Goal: Download file/media

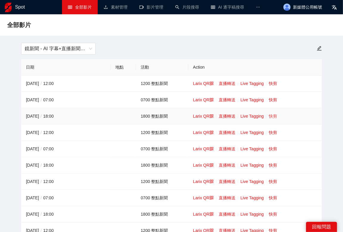
click at [272, 117] on link "快剪" at bounding box center [272, 116] width 8 height 5
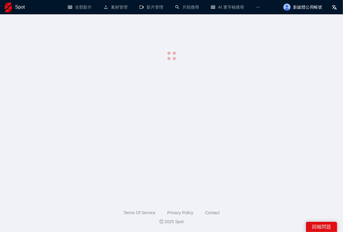
click at [272, 117] on main at bounding box center [171, 104] width 328 height 167
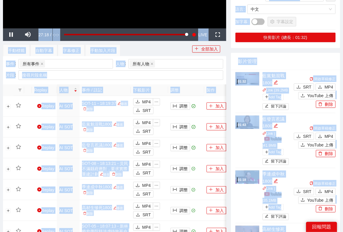
scroll to position [186, 0]
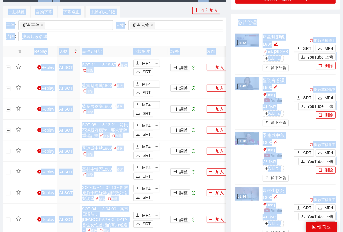
click at [312, 24] on div "影片管理" at bounding box center [285, 22] width 95 height 17
click at [324, 46] on span "MP4" at bounding box center [328, 48] width 9 height 7
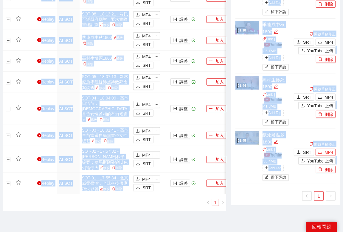
scroll to position [310, 0]
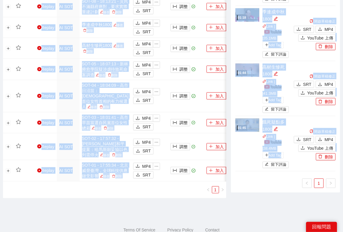
click at [239, 101] on div "01:44 高材生慘死1800 Link | | 41.3 MB Add Tag 留下評論" at bounding box center [263, 89] width 57 height 51
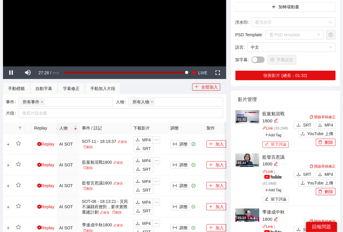
scroll to position [62, 0]
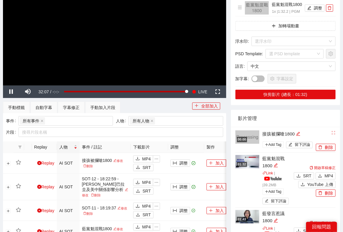
scroll to position [62, 0]
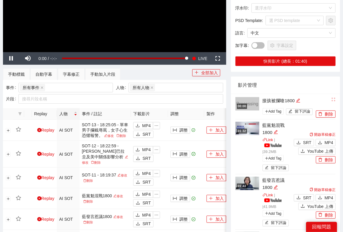
scroll to position [124, 0]
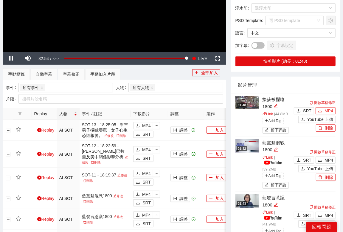
click at [328, 111] on span "MP4" at bounding box center [328, 111] width 9 height 7
